Goal: Transaction & Acquisition: Purchase product/service

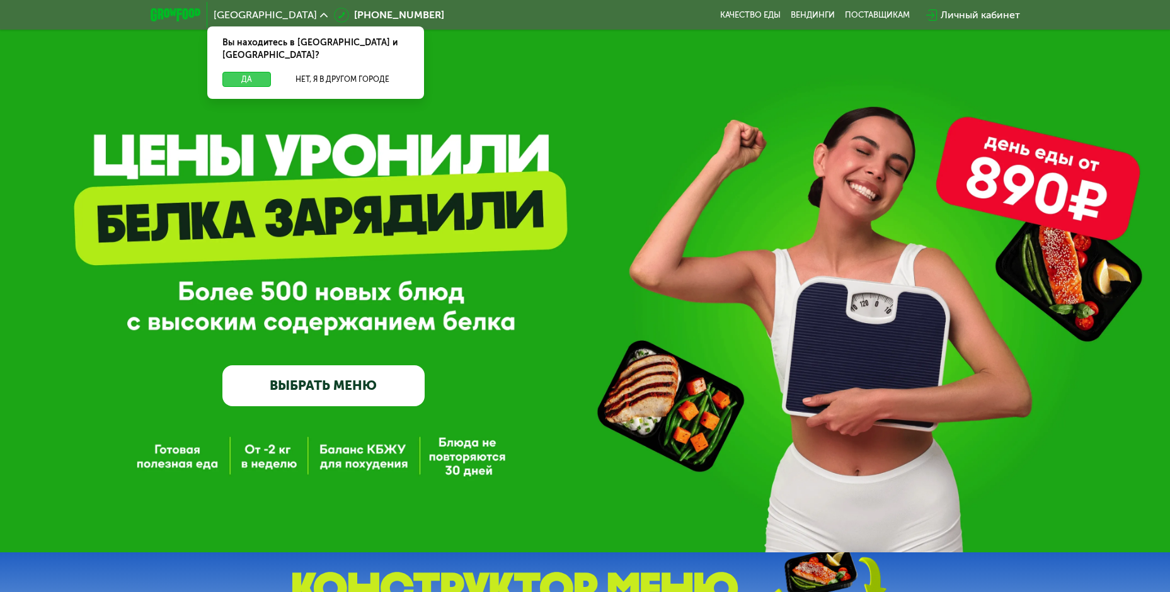
click at [252, 72] on button "Да" at bounding box center [246, 79] width 49 height 15
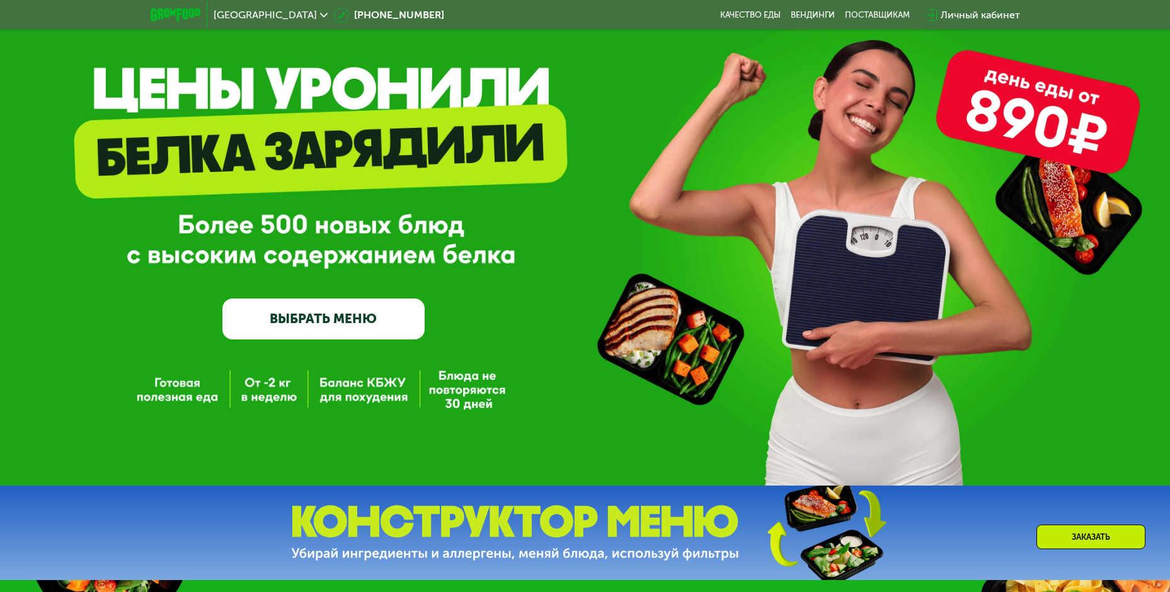
scroll to position [126, 0]
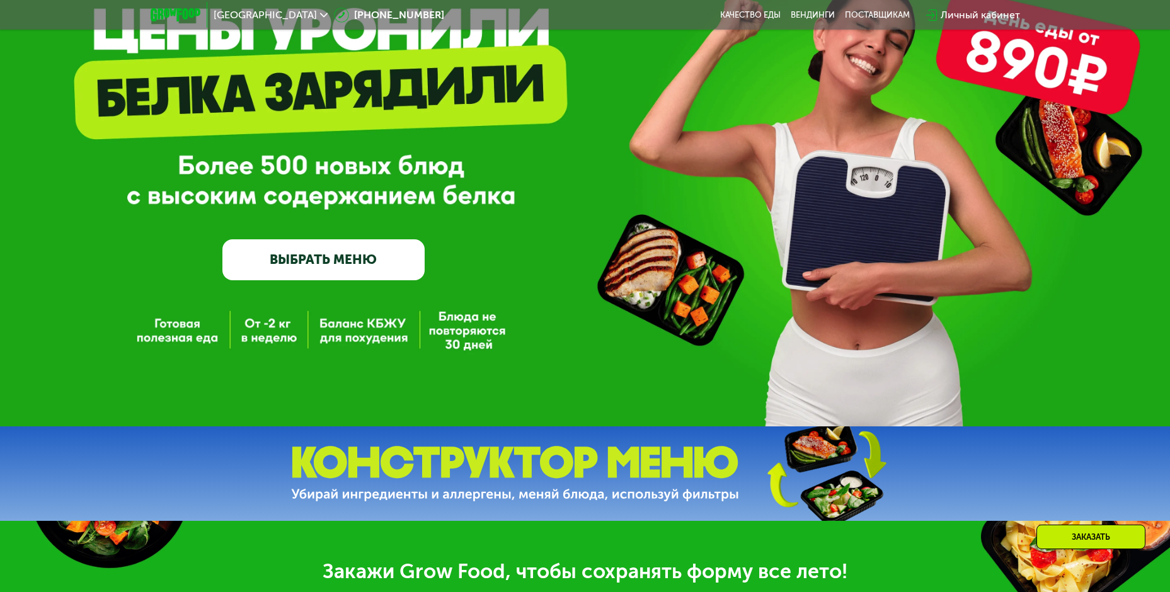
click at [365, 273] on link "ВЫБРАТЬ МЕНЮ" at bounding box center [323, 259] width 202 height 40
click at [290, 260] on link "ВЫБРАТЬ МЕНЮ" at bounding box center [323, 259] width 202 height 40
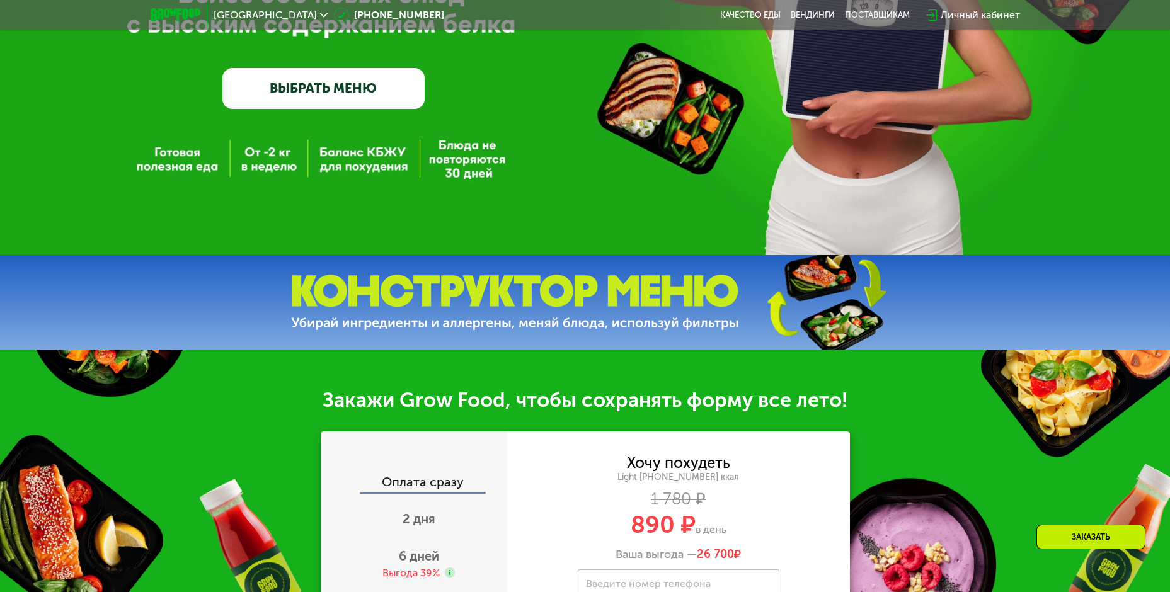
scroll to position [315, 0]
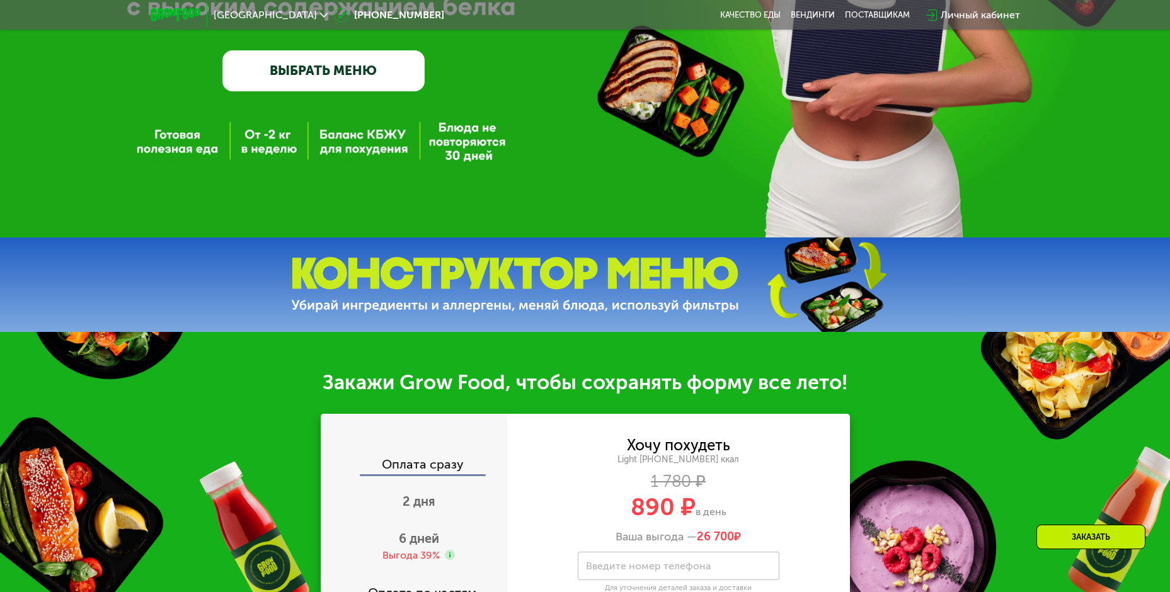
click at [572, 284] on img at bounding box center [515, 285] width 448 height 56
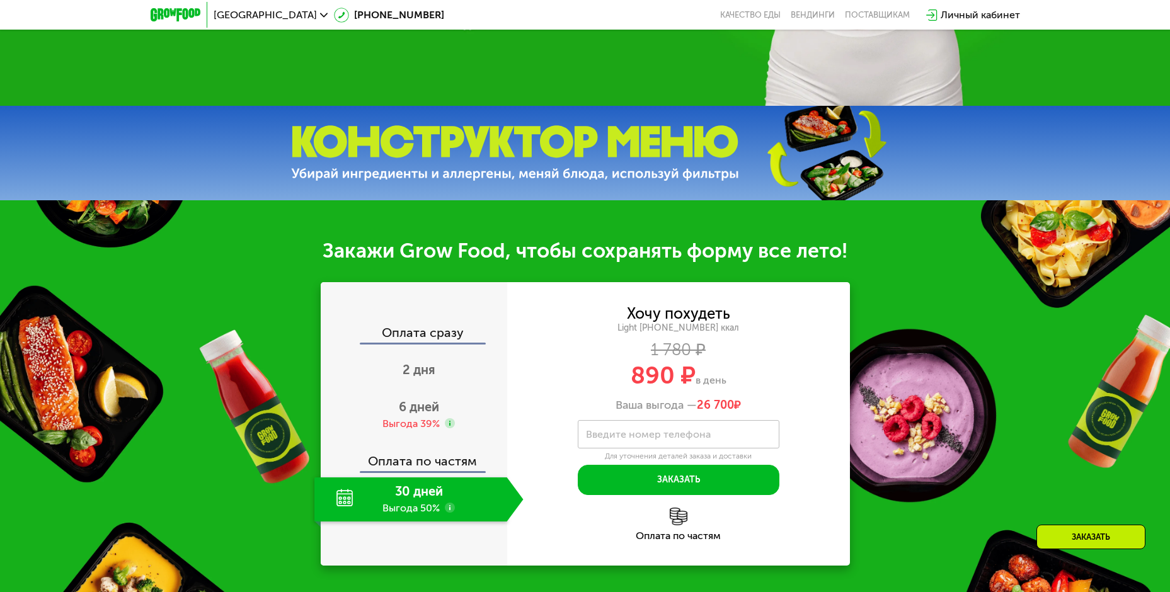
scroll to position [252, 0]
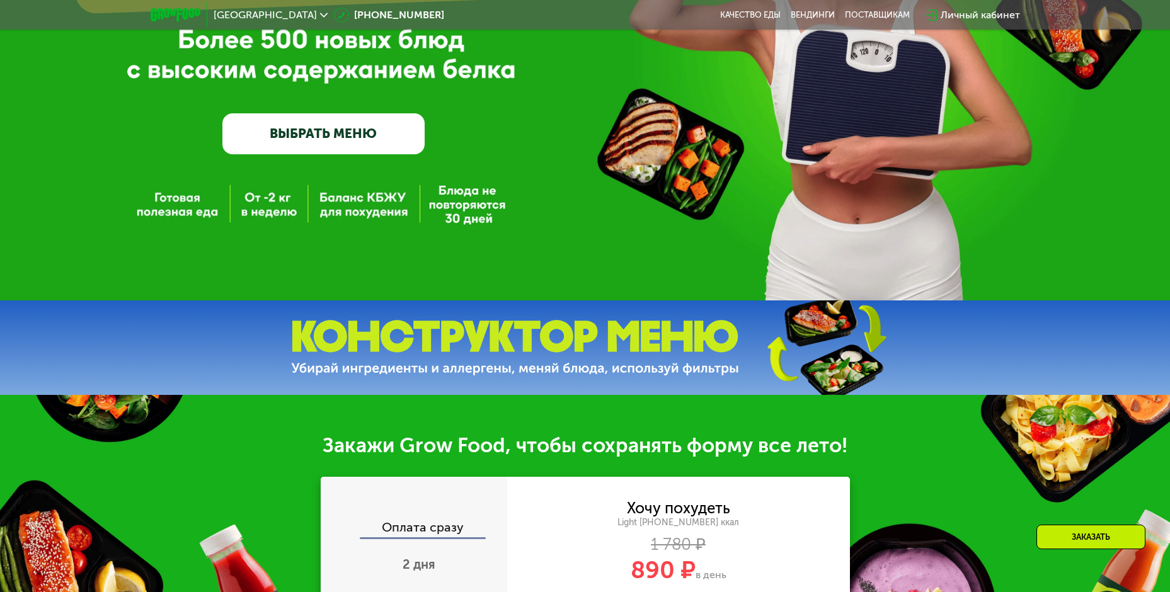
click at [337, 147] on link "ВЫБРАТЬ МЕНЮ" at bounding box center [323, 133] width 202 height 40
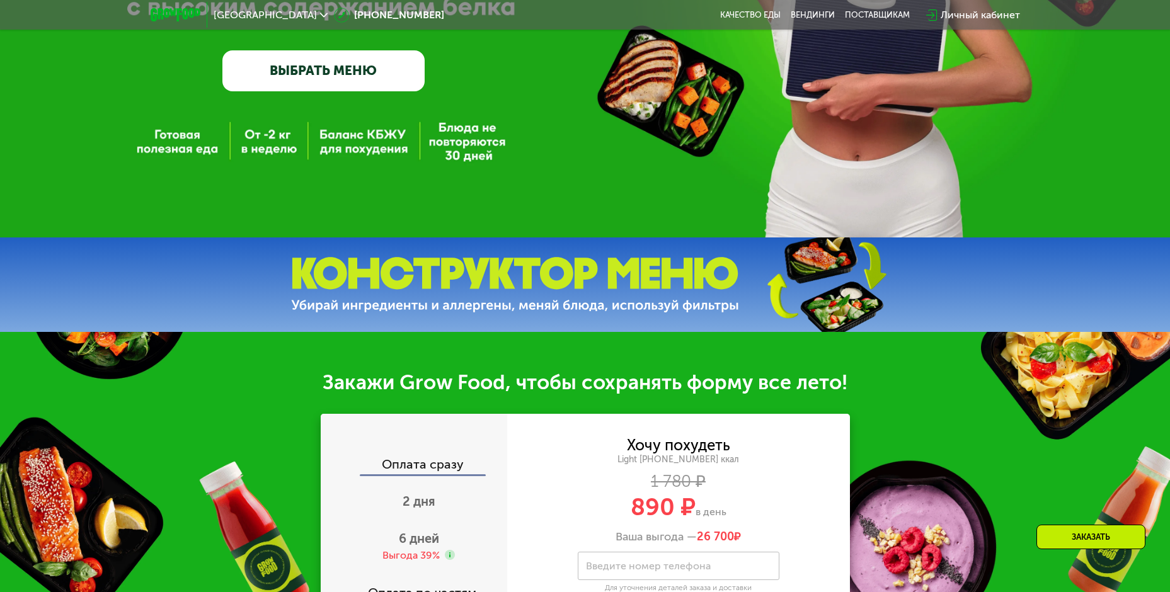
scroll to position [63, 0]
